Goal: Task Accomplishment & Management: Manage account settings

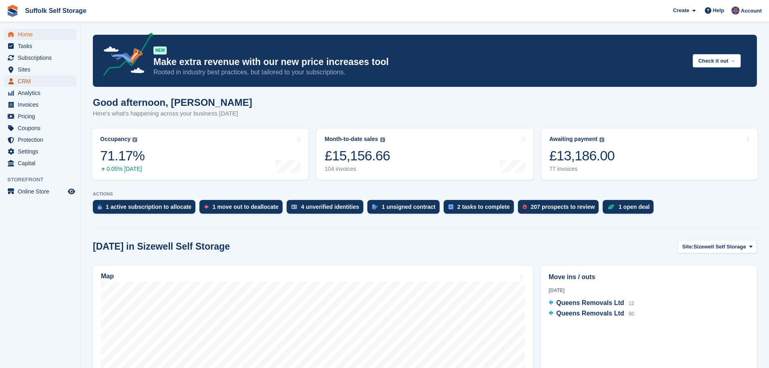
click at [26, 78] on span "CRM" at bounding box center [42, 80] width 48 height 11
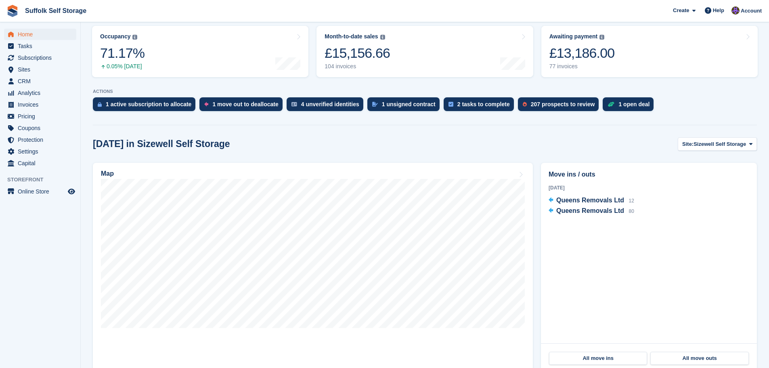
scroll to position [121, 0]
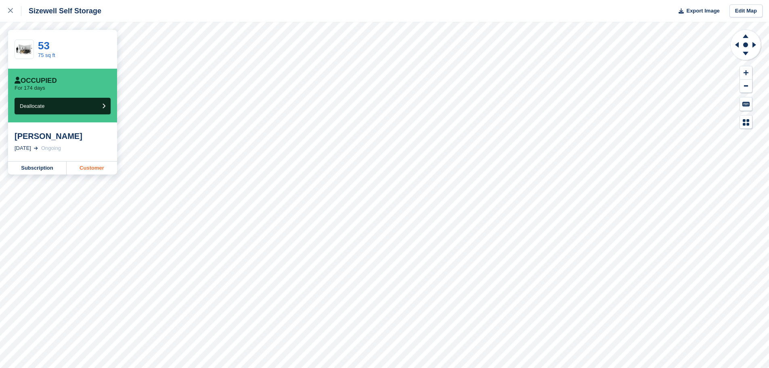
click at [88, 169] on link "Customer" at bounding box center [92, 167] width 50 height 13
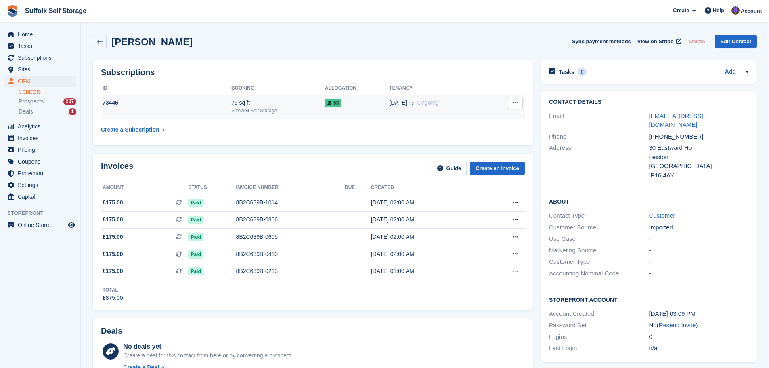
click at [342, 105] on div "53" at bounding box center [357, 102] width 64 height 8
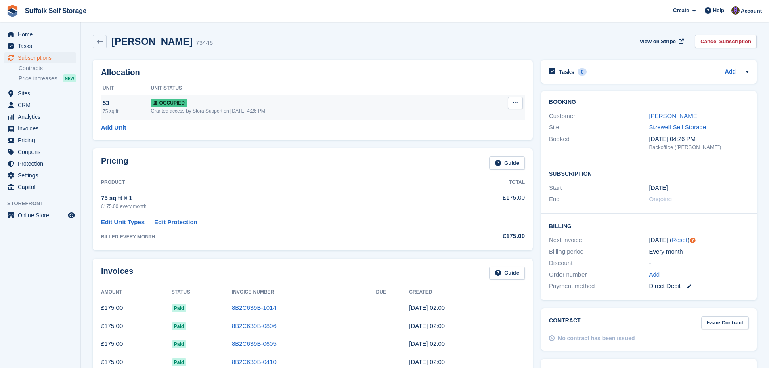
click at [516, 102] on icon at bounding box center [515, 102] width 4 height 5
click at [366, 102] on div "Occupied" at bounding box center [314, 102] width 326 height 8
click at [737, 42] on link "Cancel Subscription" at bounding box center [726, 41] width 62 height 13
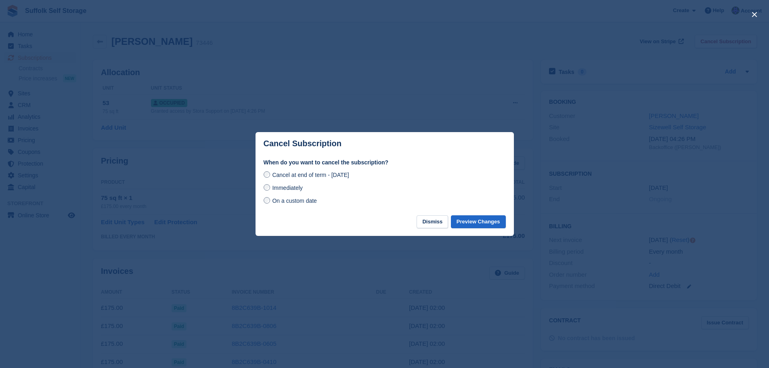
click at [293, 190] on span "Immediately" at bounding box center [287, 187] width 30 height 6
click at [484, 222] on button "Preview Changes" at bounding box center [478, 221] width 55 height 13
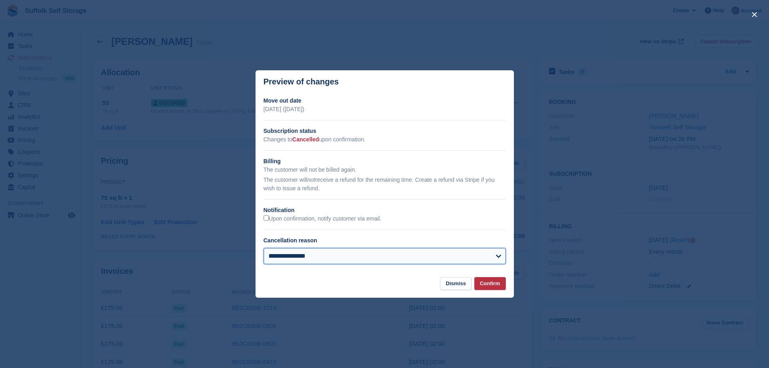
drag, startPoint x: 393, startPoint y: 258, endPoint x: 387, endPoint y: 252, distance: 8.6
click at [393, 258] on select "**********" at bounding box center [385, 256] width 242 height 16
select select "**********"
click at [264, 248] on select "**********" at bounding box center [385, 256] width 242 height 16
click at [496, 284] on button "Confirm" at bounding box center [489, 283] width 31 height 13
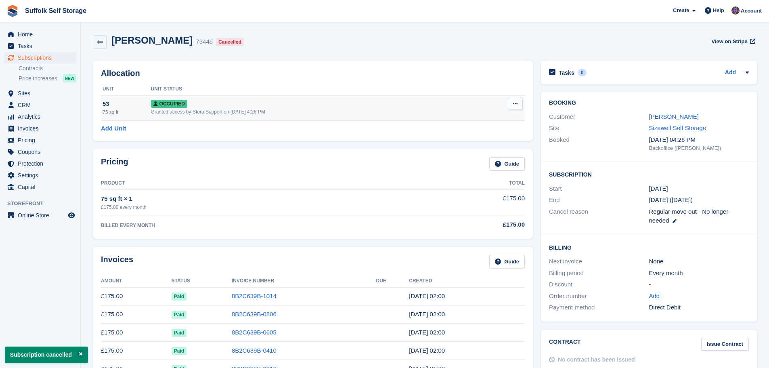
click at [512, 100] on button at bounding box center [515, 104] width 15 height 12
click at [465, 146] on p "Deallocate" at bounding box center [484, 147] width 70 height 10
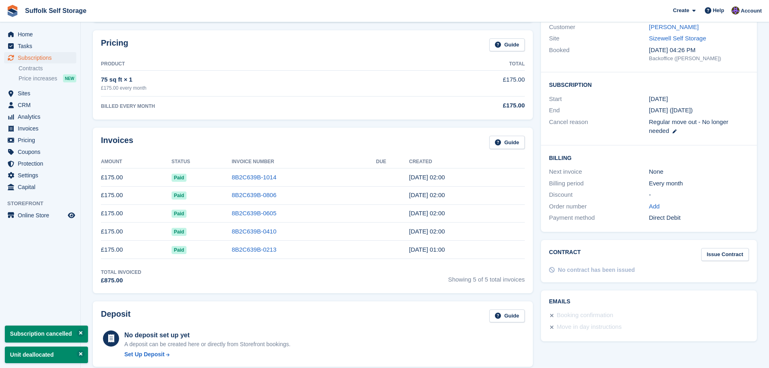
scroll to position [121, 0]
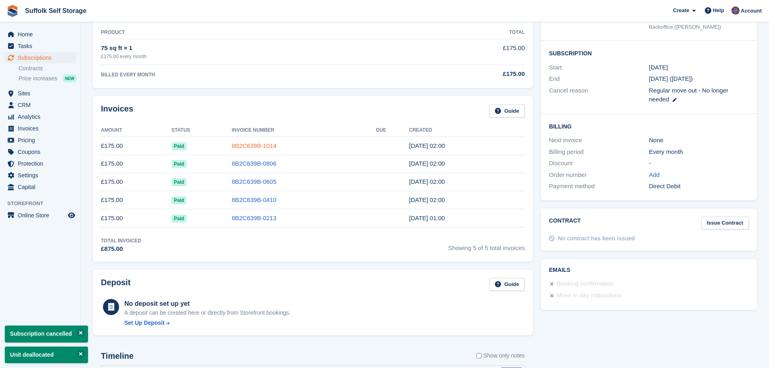
click at [248, 146] on link "8B2C639B-1014" at bounding box center [254, 145] width 45 height 7
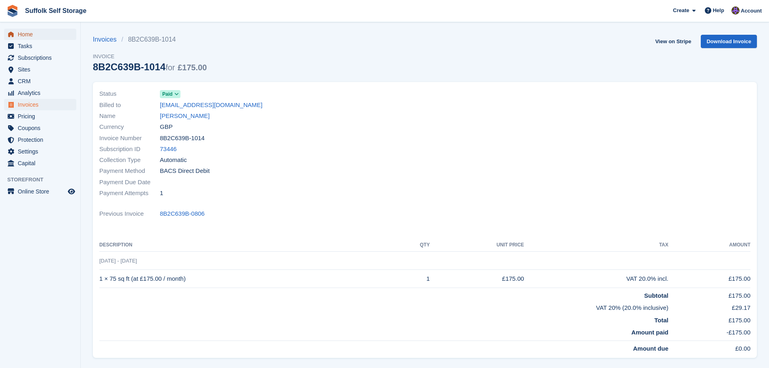
click at [29, 33] on span "Home" at bounding box center [42, 34] width 48 height 11
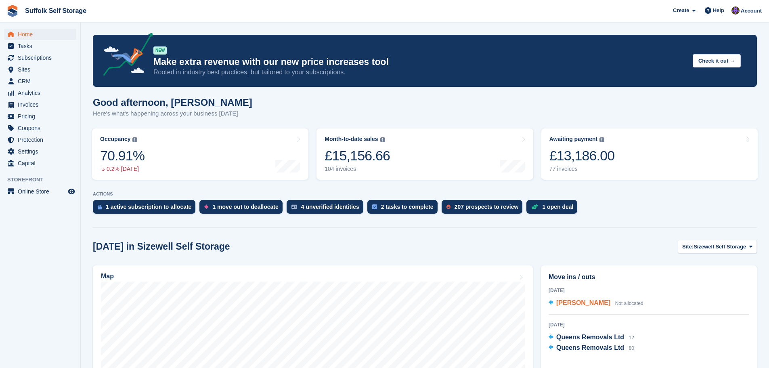
click at [580, 305] on span "[PERSON_NAME]" at bounding box center [583, 302] width 54 height 7
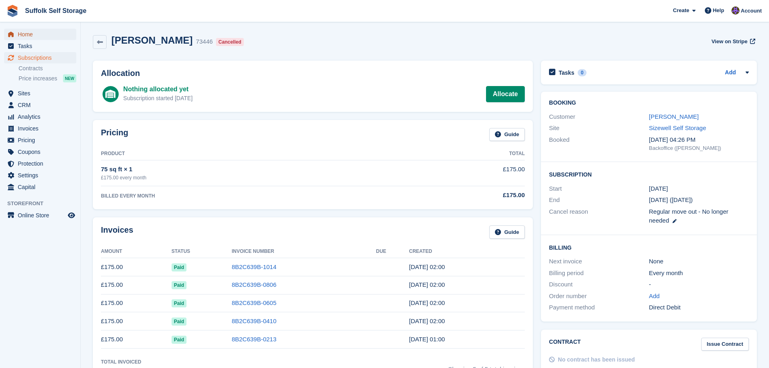
click at [32, 36] on span "Home" at bounding box center [42, 34] width 48 height 11
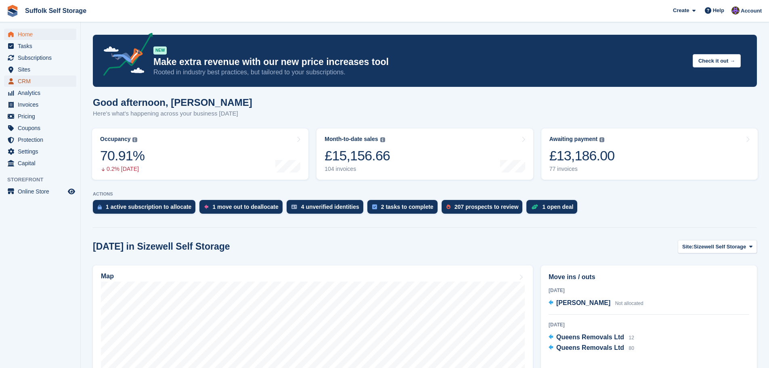
click at [41, 82] on span "CRM" at bounding box center [42, 80] width 48 height 11
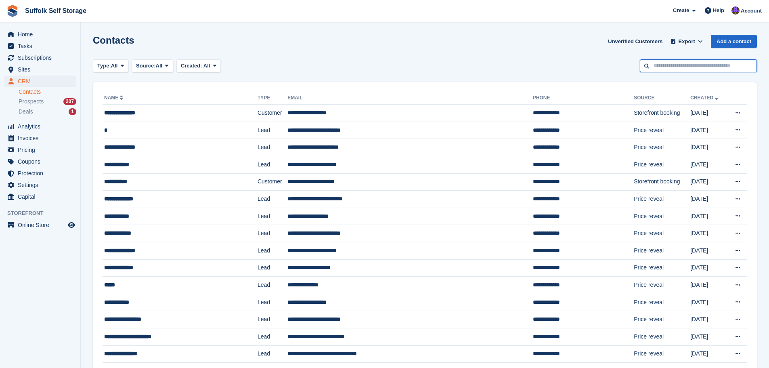
click at [680, 63] on input "text" at bounding box center [698, 65] width 117 height 13
type input "****"
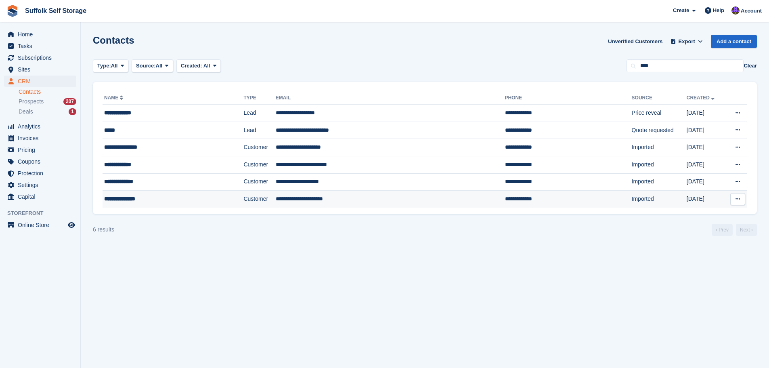
click at [505, 204] on td "**********" at bounding box center [568, 198] width 127 height 17
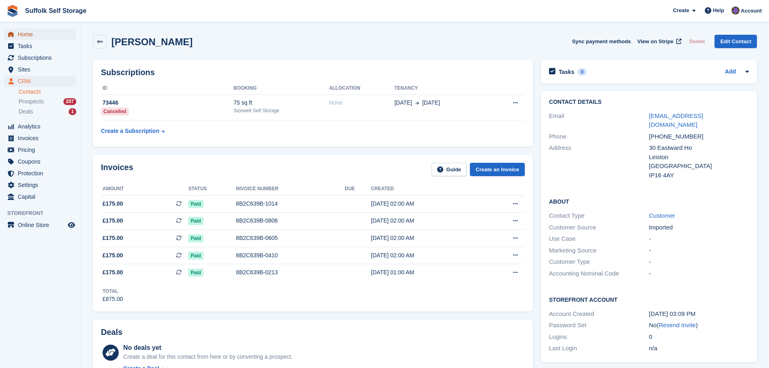
click at [50, 39] on span "Home" at bounding box center [42, 34] width 48 height 11
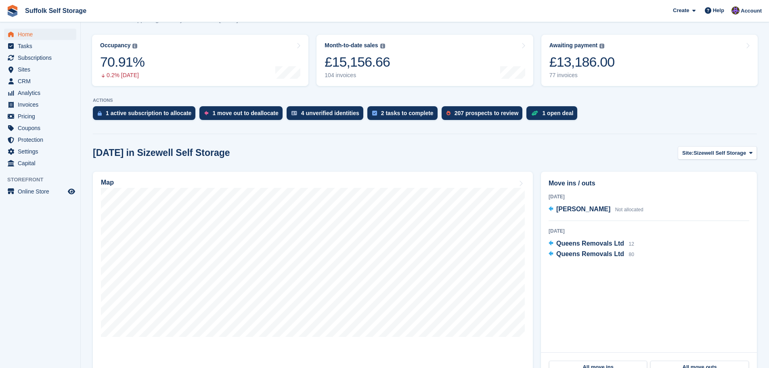
scroll to position [121, 0]
